Goal: Task Accomplishment & Management: Complete application form

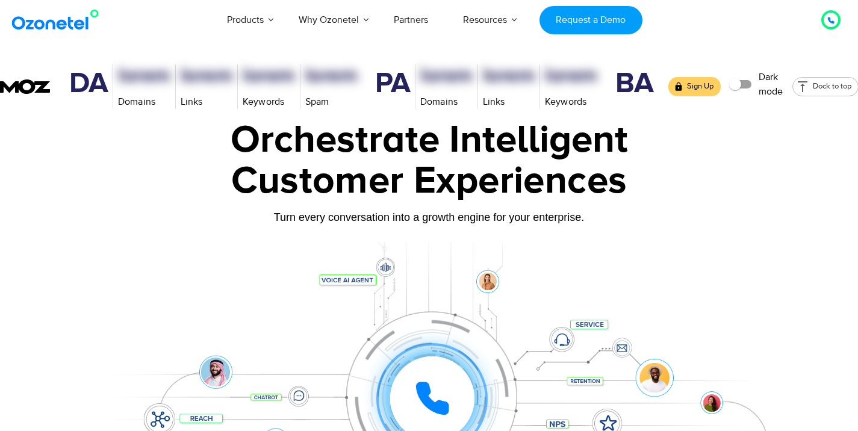
click at [833, 17] on icon at bounding box center [830, 20] width 7 height 7
click at [835, 20] on div at bounding box center [831, 20] width 14 height 14
click at [829, 23] on icon at bounding box center [830, 20] width 7 height 7
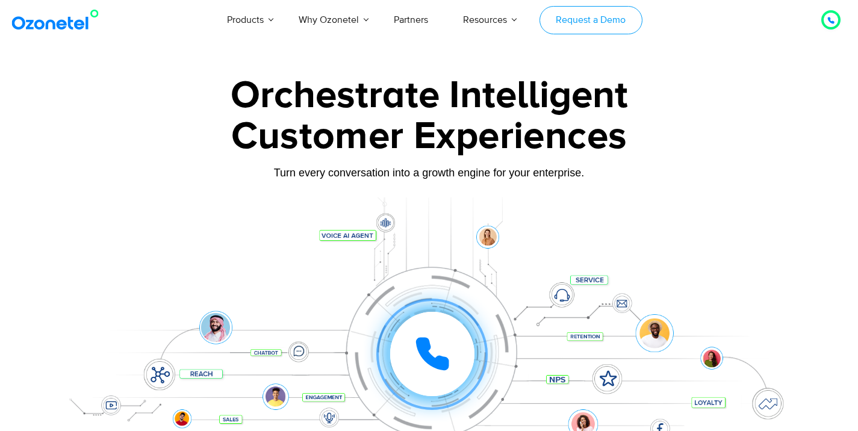
click at [618, 24] on link "Request a Demo" at bounding box center [590, 20] width 103 height 28
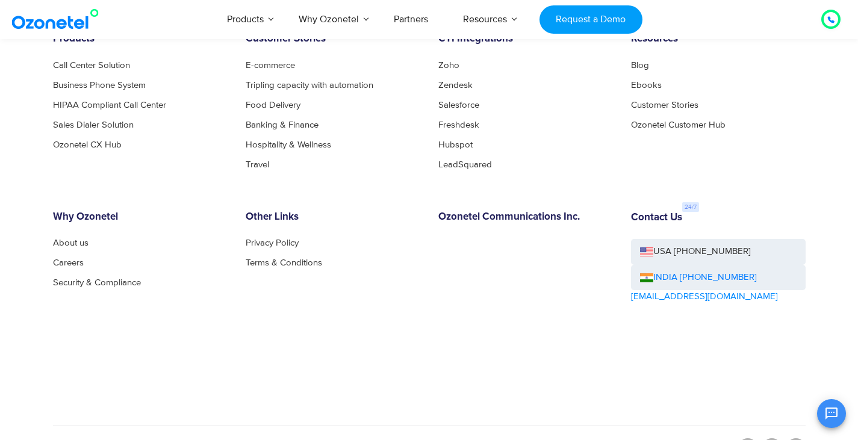
scroll to position [1974, 0]
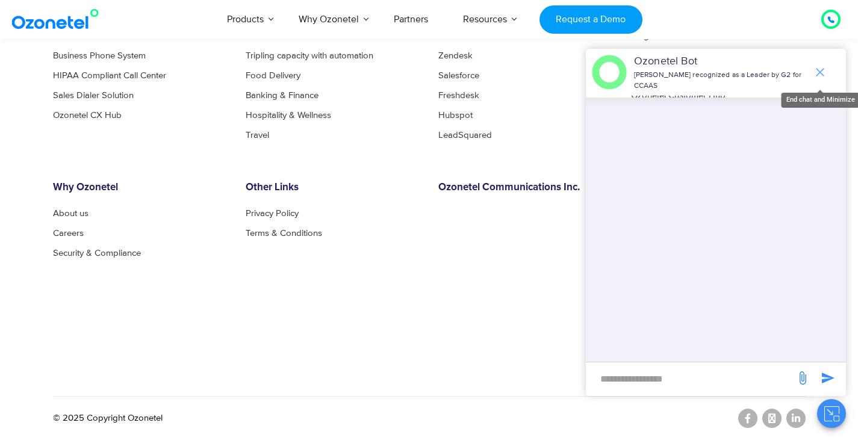
click at [825, 70] on icon "end chat or minimize" at bounding box center [820, 72] width 14 height 14
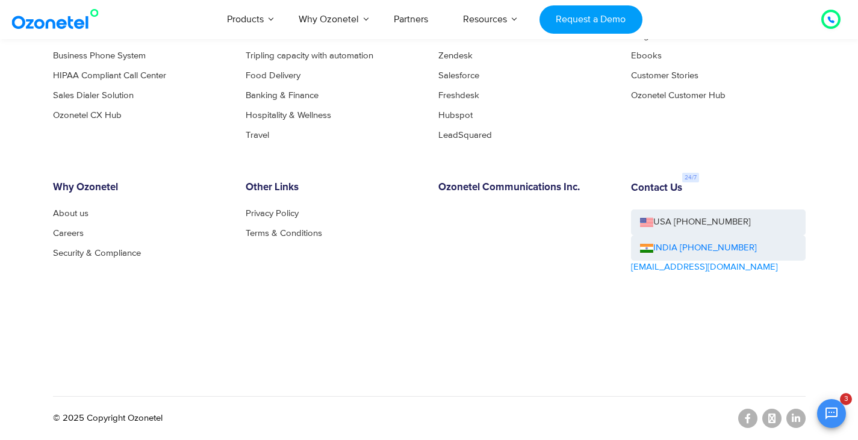
scroll to position [1800, 0]
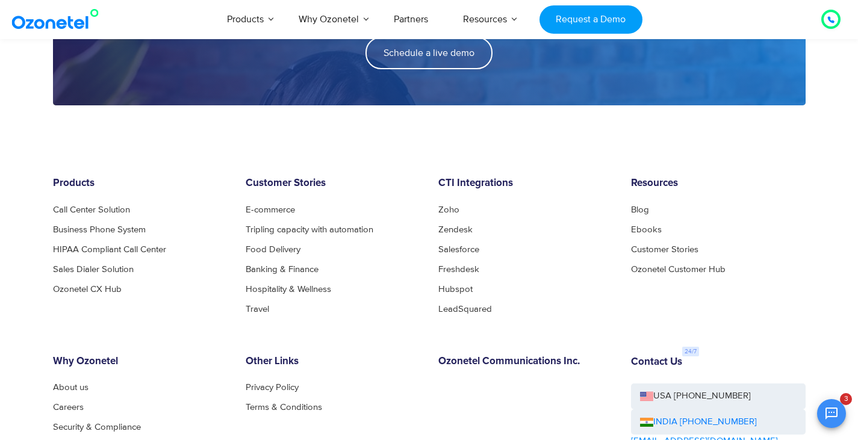
click at [715, 34] on div "Products AI & CX Voice AI Agents Agent Assist Voice of Customer Quality Audits …" at bounding box center [499, 19] width 700 height 40
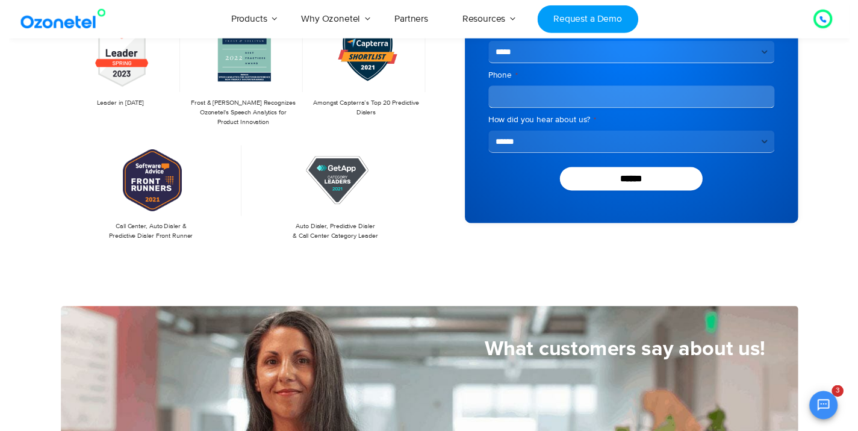
scroll to position [0, 0]
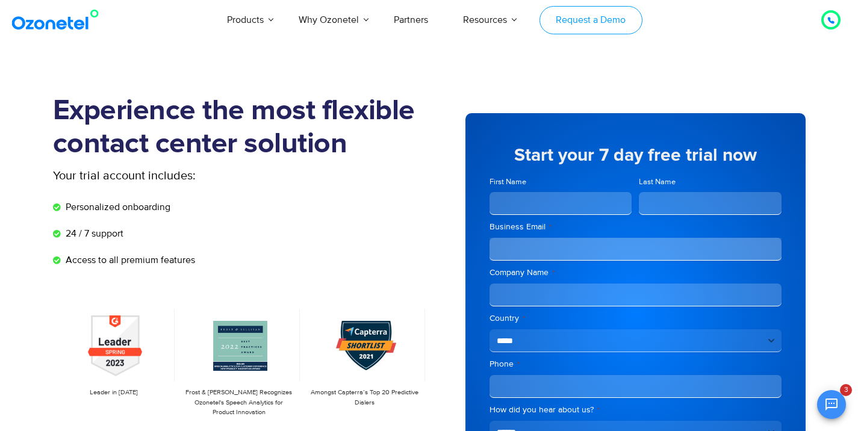
click at [583, 22] on link "Request a Demo" at bounding box center [590, 20] width 103 height 28
click at [832, 19] on icon at bounding box center [830, 20] width 7 height 7
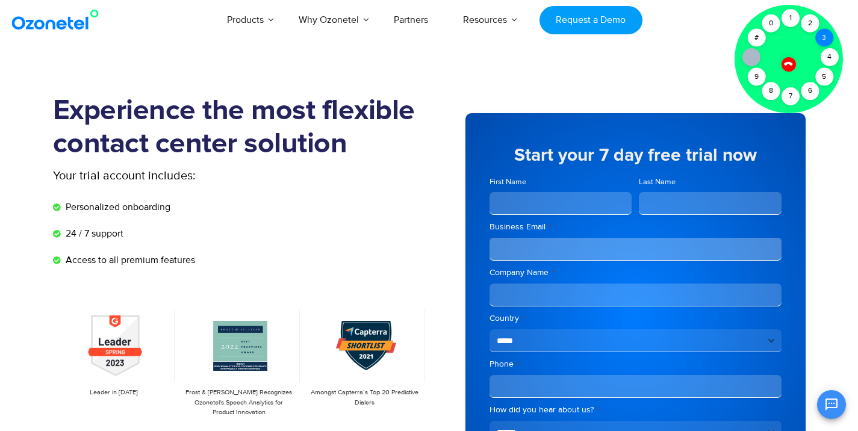
click at [825, 33] on div "3" at bounding box center [824, 38] width 18 height 18
click at [830, 55] on div "4" at bounding box center [830, 57] width 18 height 18
click at [825, 76] on div "5" at bounding box center [824, 77] width 18 height 18
drag, startPoint x: 811, startPoint y: 95, endPoint x: 794, endPoint y: 79, distance: 23.9
click at [811, 95] on div "6" at bounding box center [810, 91] width 18 height 18
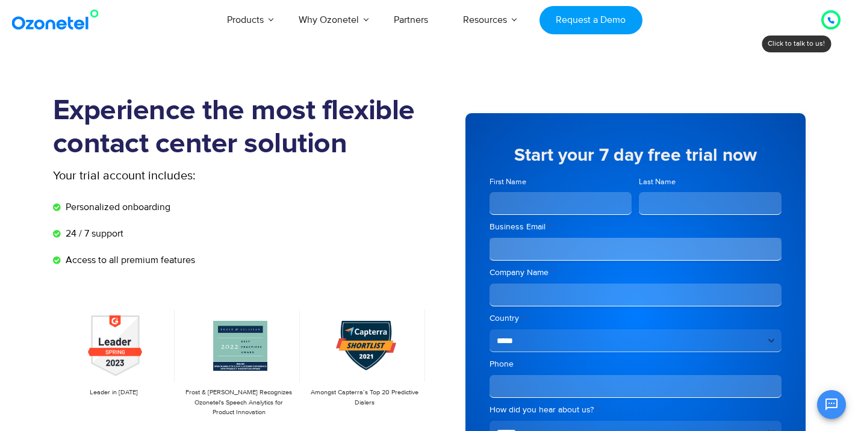
click at [823, 24] on div at bounding box center [830, 19] width 19 height 19
click at [823, 78] on section "Experience the most flexible contact center solution Your trial account include…" at bounding box center [429, 331] width 858 height 535
click at [709, 73] on section "Experience the most flexible contact center solution Your trial account include…" at bounding box center [429, 331] width 858 height 535
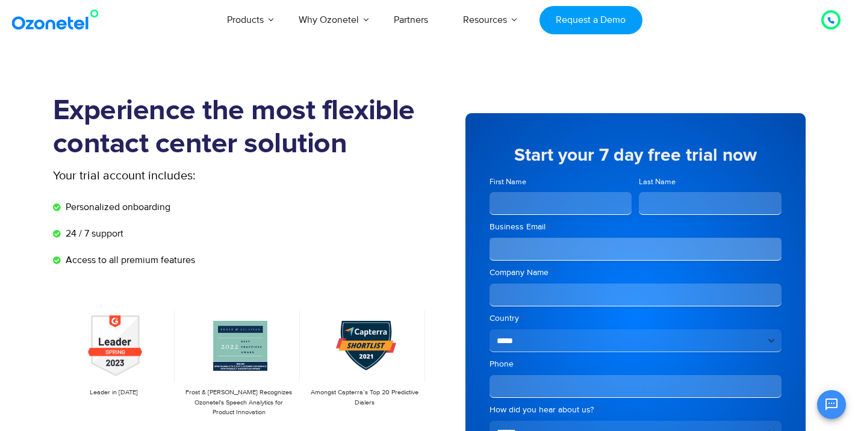
click at [576, 213] on input "First Name" at bounding box center [561, 203] width 143 height 23
click at [682, 201] on input "Last Name" at bounding box center [710, 203] width 143 height 23
click at [724, 78] on section "Experience the most flexible contact center solution Your trial account include…" at bounding box center [429, 331] width 858 height 535
click at [700, 73] on section "Experience the most flexible contact center solution Your trial account include…" at bounding box center [429, 331] width 858 height 535
click at [795, 102] on div "**********" at bounding box center [617, 314] width 376 height 439
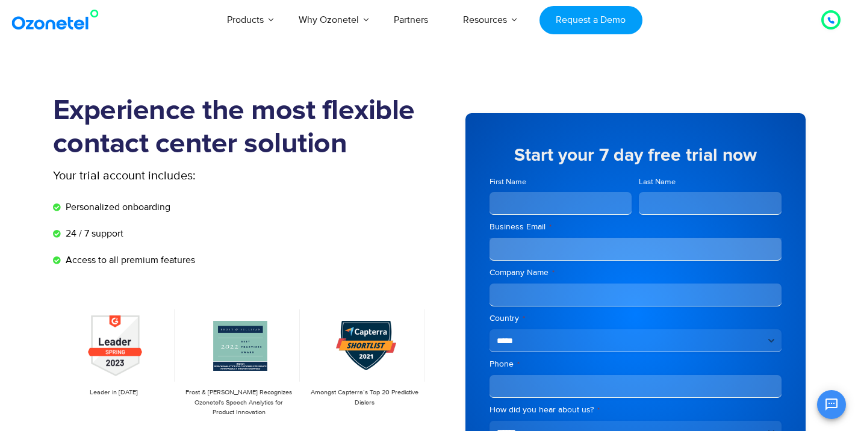
click at [825, 23] on div at bounding box center [831, 20] width 14 height 14
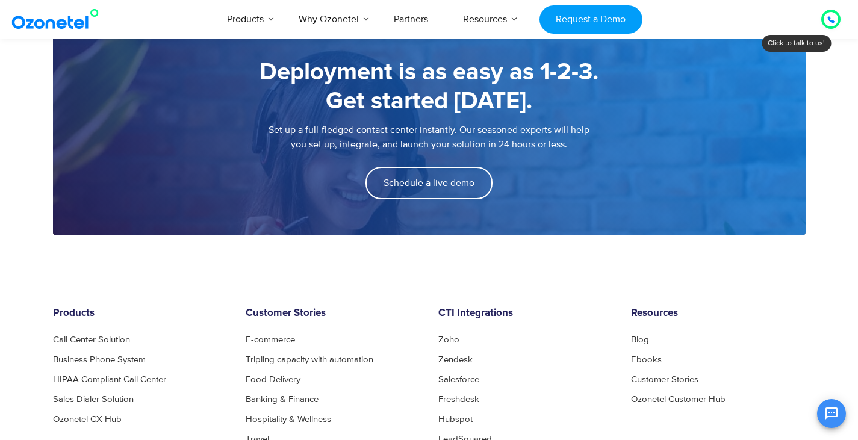
scroll to position [1974, 0]
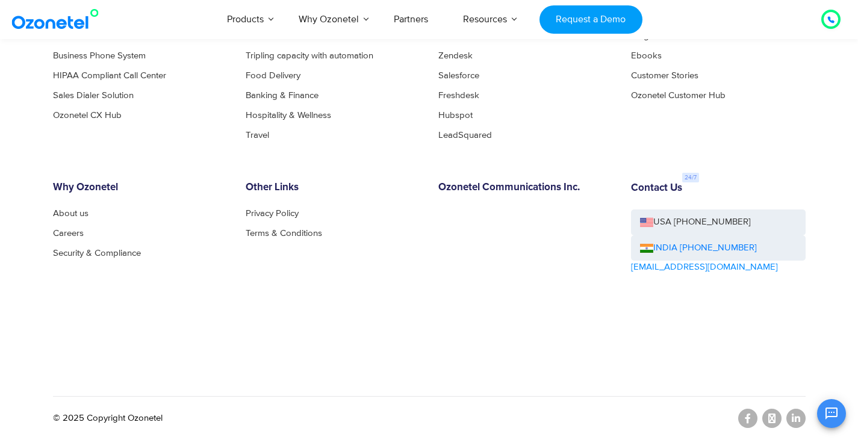
click at [726, 160] on div "Products Call Center Solution Business Phone System HIPAA Compliant Call Center…" at bounding box center [429, 194] width 771 height 380
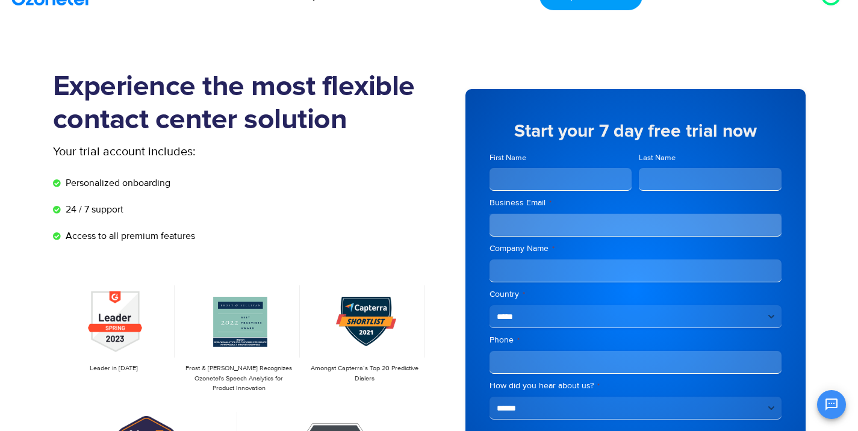
scroll to position [0, 0]
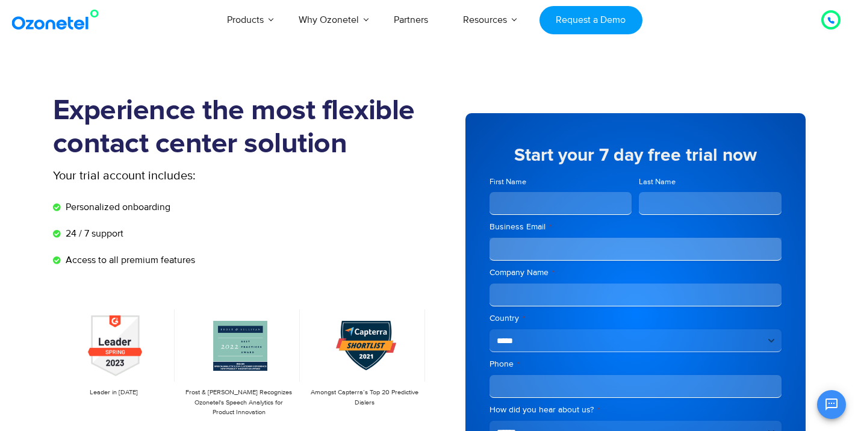
click at [70, 27] on img at bounding box center [58, 20] width 98 height 22
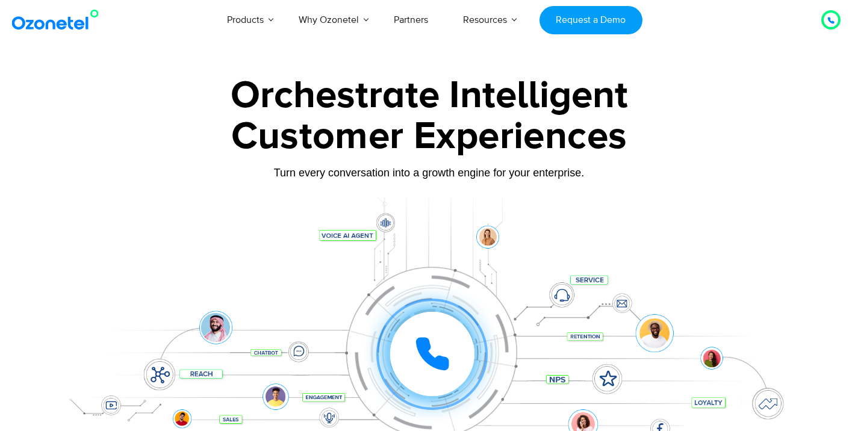
click at [831, 238] on div at bounding box center [429, 269] width 858 height 410
